Goal: Find specific page/section: Find specific page/section

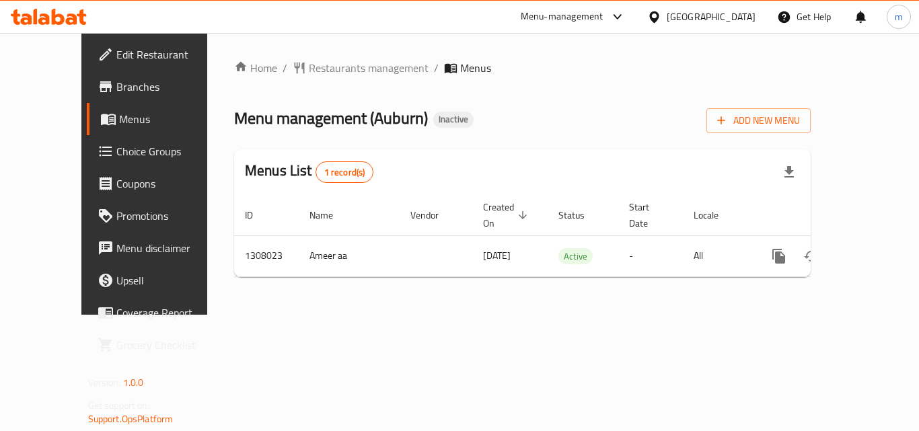
click at [56, 14] on icon at bounding box center [49, 17] width 76 height 16
click at [45, 17] on icon at bounding box center [49, 17] width 76 height 16
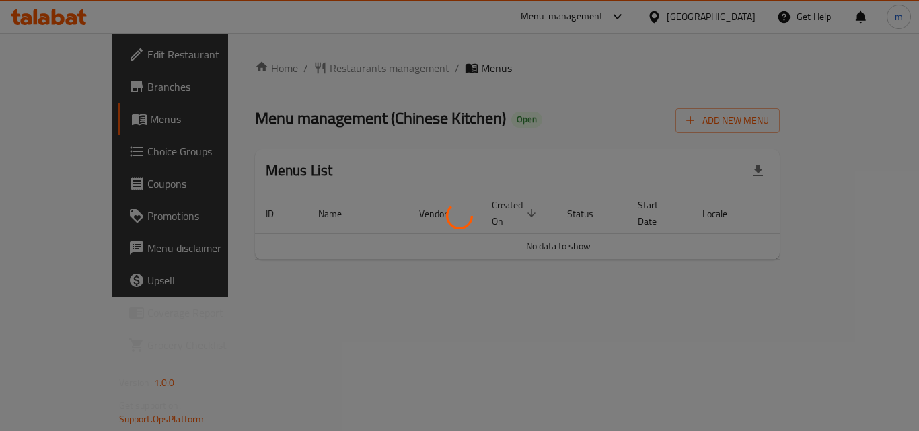
click at [54, 12] on div at bounding box center [459, 215] width 919 height 431
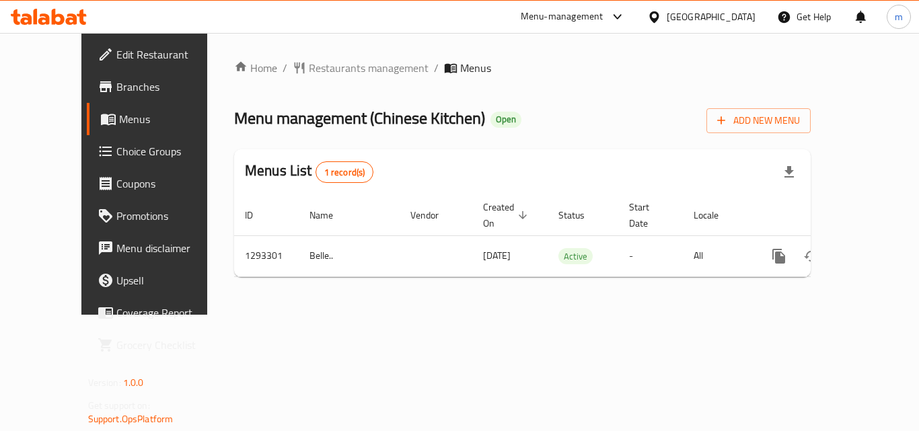
click at [66, 19] on icon at bounding box center [49, 17] width 76 height 16
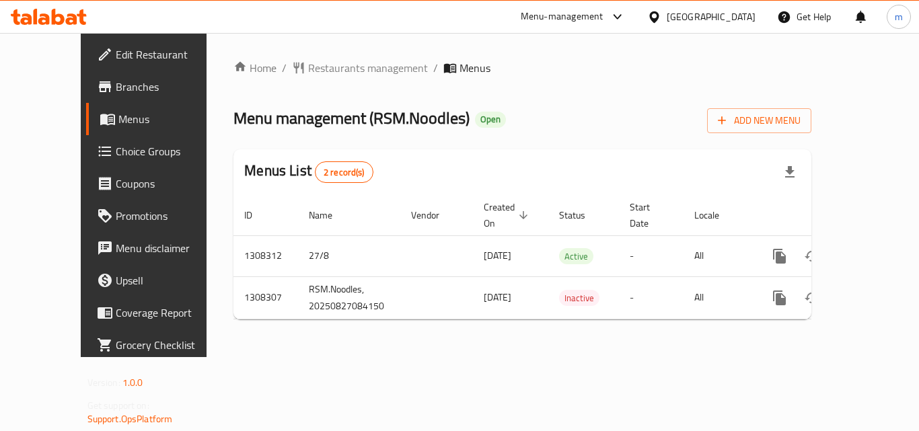
click at [61, 15] on icon at bounding box center [58, 17] width 13 height 16
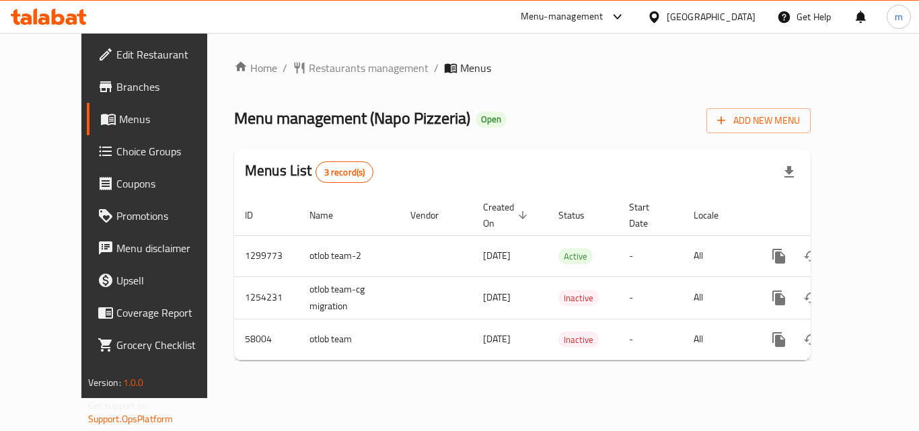
click at [66, 14] on icon at bounding box center [49, 17] width 76 height 16
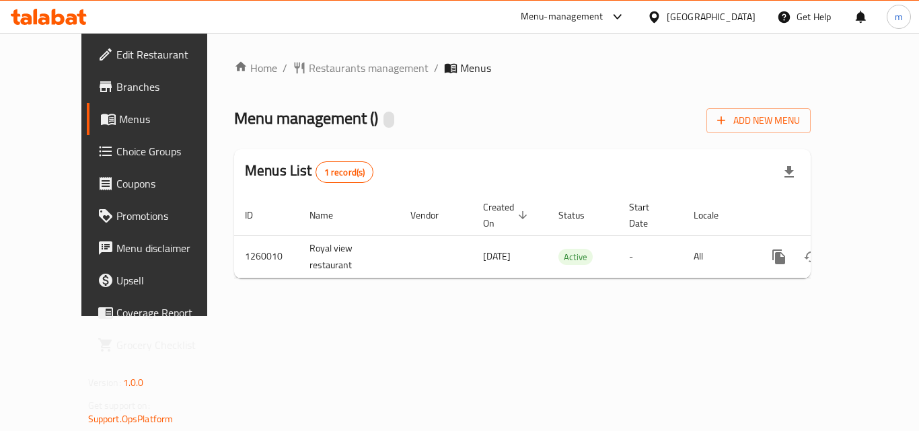
click at [61, 17] on icon at bounding box center [58, 17] width 13 height 16
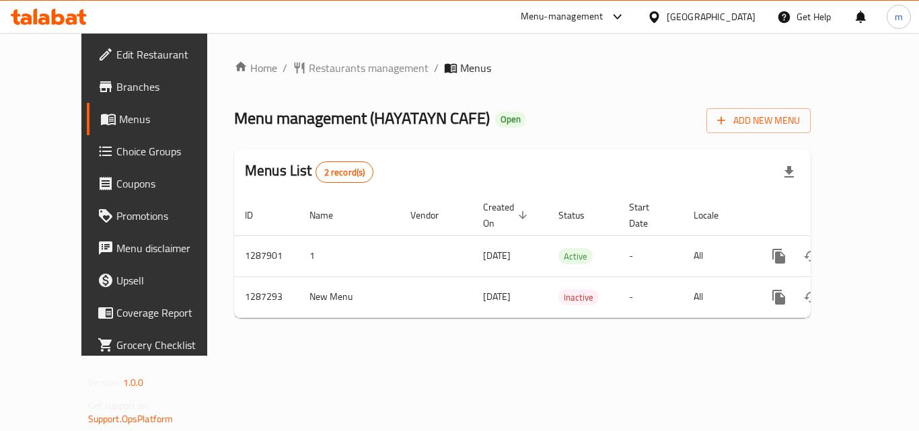
click at [71, 9] on icon at bounding box center [49, 17] width 76 height 16
